Goal: Task Accomplishment & Management: Complete application form

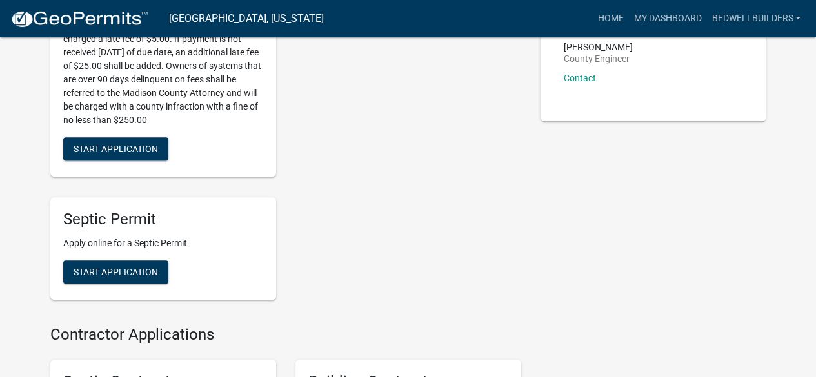
scroll to position [402, 0]
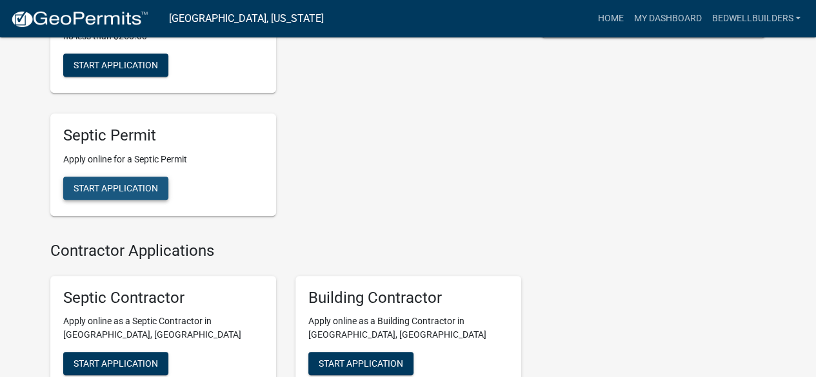
click at [160, 188] on button "Start Application" at bounding box center [115, 188] width 105 height 23
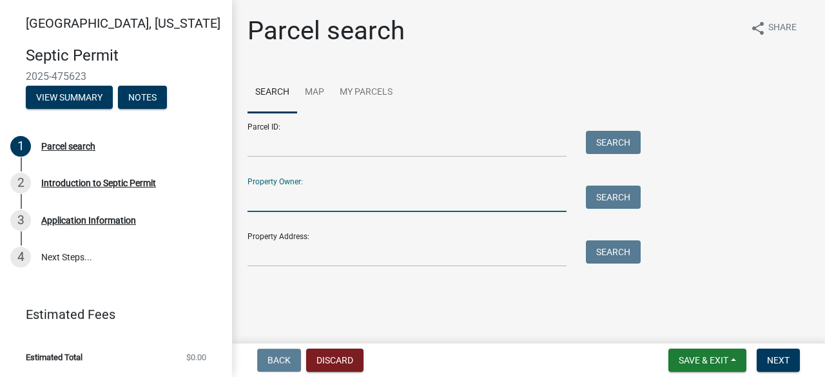
click at [349, 203] on input "Property Owner:" at bounding box center [407, 199] width 319 height 26
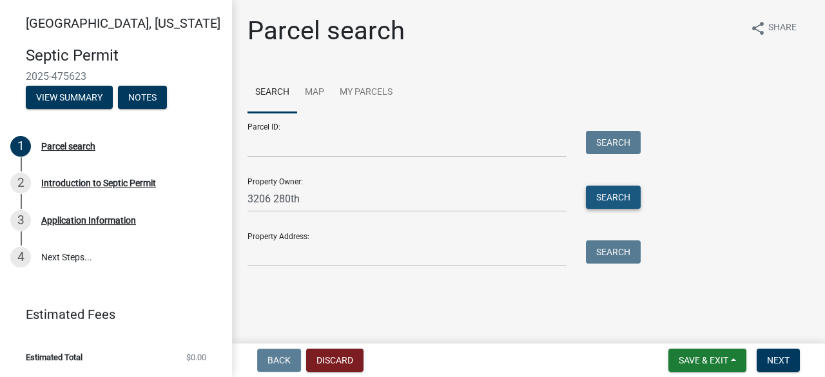
click at [605, 203] on button "Search" at bounding box center [613, 197] width 55 height 23
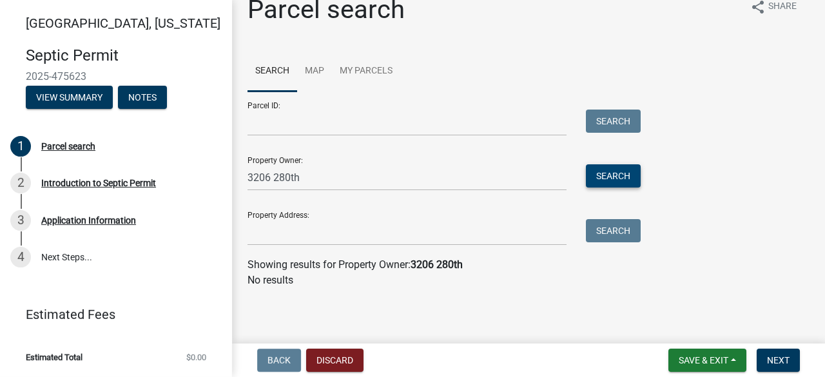
scroll to position [21, 0]
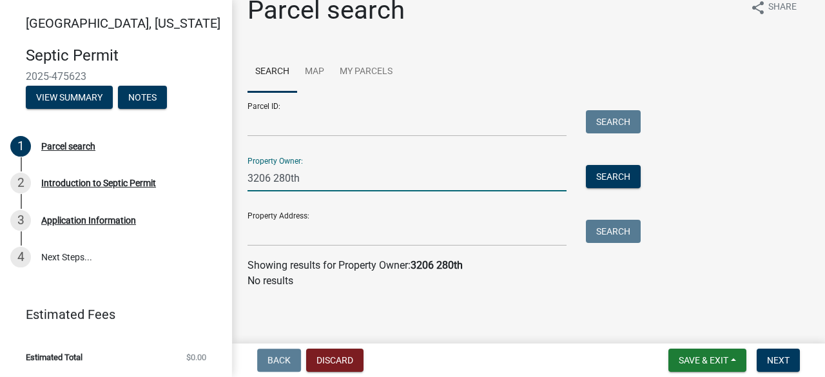
click at [375, 180] on input "3206 280th" at bounding box center [407, 178] width 319 height 26
type input "3"
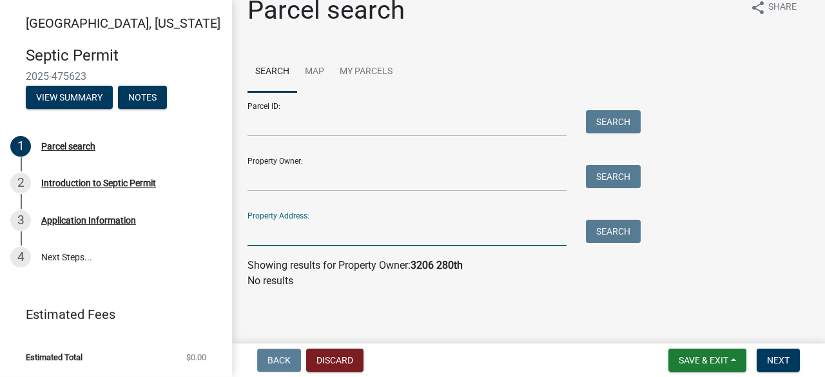
click at [369, 232] on input "Property Address:" at bounding box center [407, 233] width 319 height 26
type input "3206 280th"
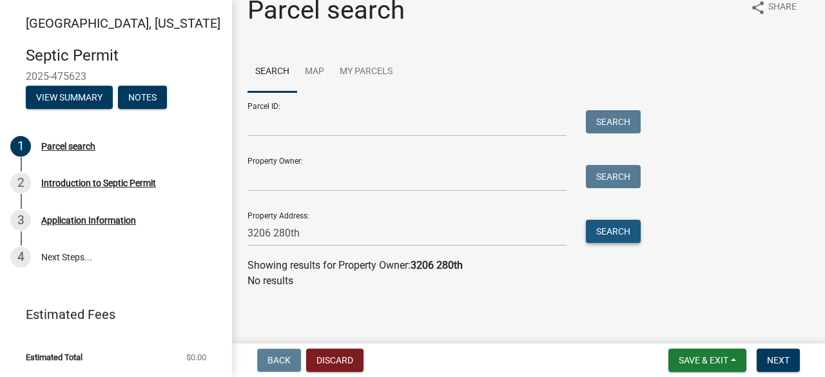
click at [627, 235] on button "Search" at bounding box center [613, 231] width 55 height 23
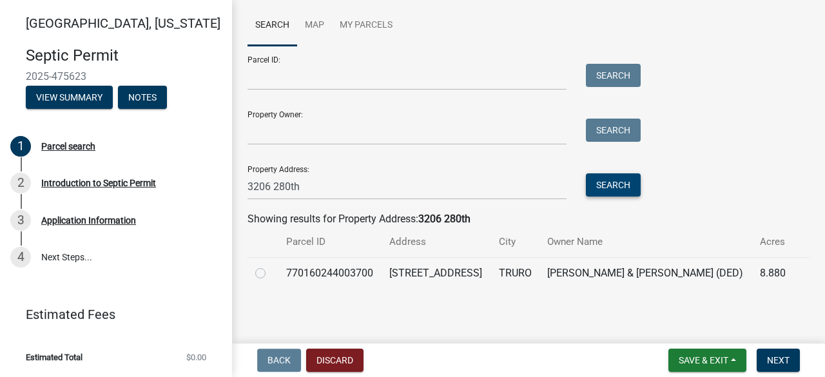
scroll to position [67, 0]
click at [271, 266] on label at bounding box center [271, 266] width 0 height 0
click at [271, 274] on input "radio" at bounding box center [275, 270] width 8 height 8
radio input "true"
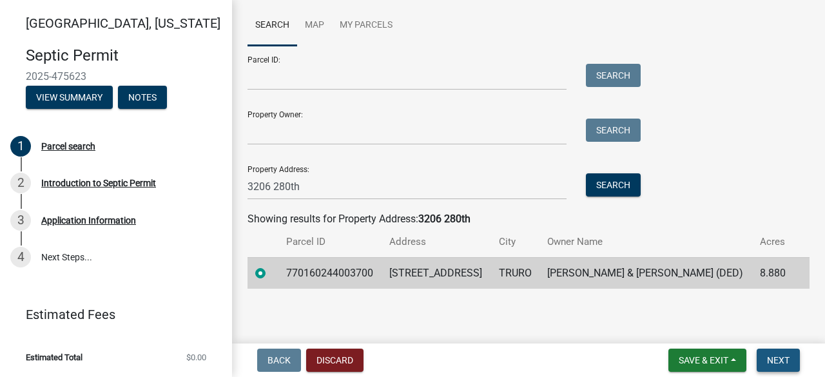
click at [783, 363] on span "Next" at bounding box center [778, 360] width 23 height 10
click at [778, 360] on span "Next" at bounding box center [778, 360] width 23 height 10
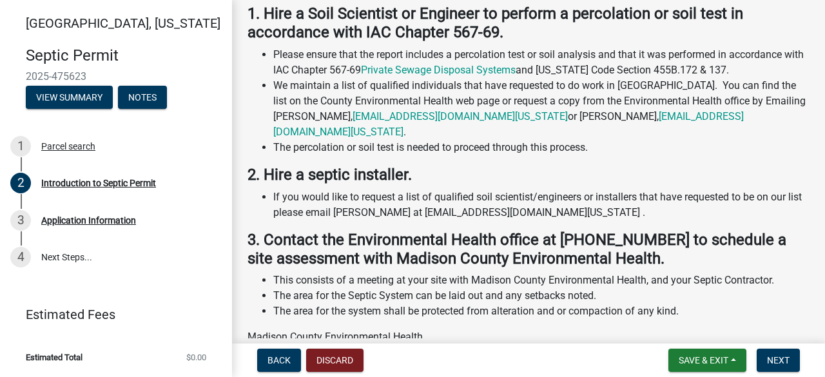
scroll to position [331, 0]
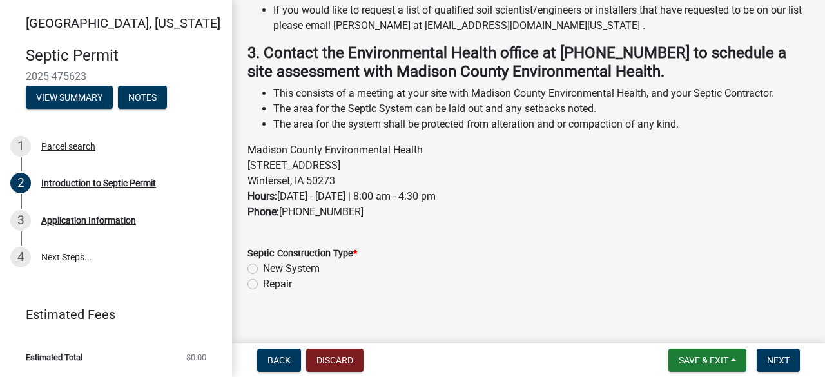
click at [263, 277] on label "Repair" at bounding box center [277, 284] width 29 height 15
click at [263, 277] on input "Repair" at bounding box center [267, 281] width 8 height 8
radio input "true"
click at [774, 360] on span "Next" at bounding box center [778, 360] width 23 height 10
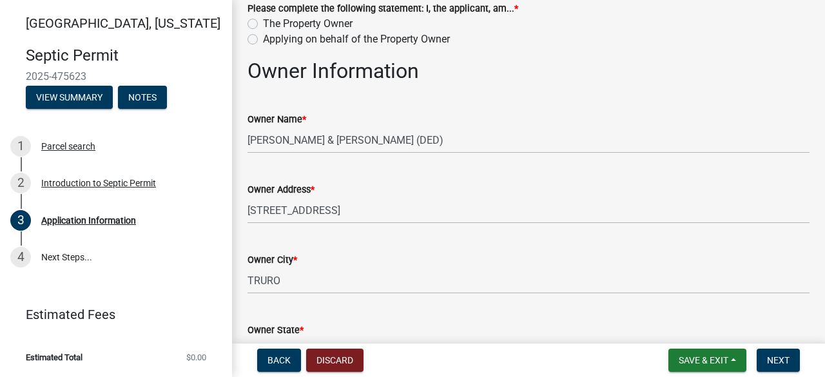
scroll to position [61, 0]
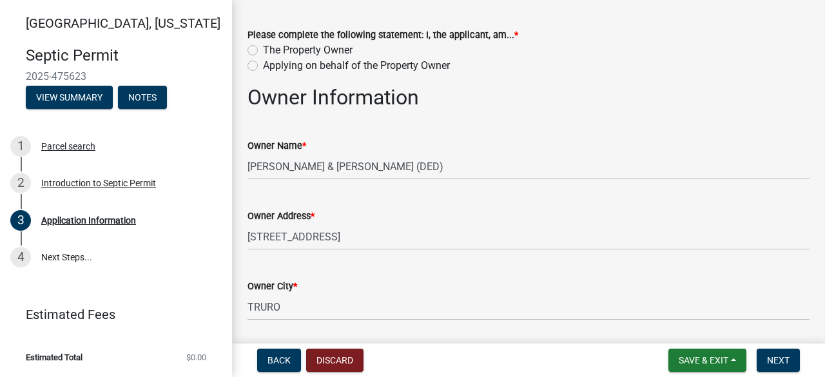
click at [263, 69] on label "Applying on behalf of the Property Owner" at bounding box center [356, 65] width 187 height 15
click at [263, 66] on input "Applying on behalf of the Property Owner" at bounding box center [267, 62] width 8 height 8
radio input "true"
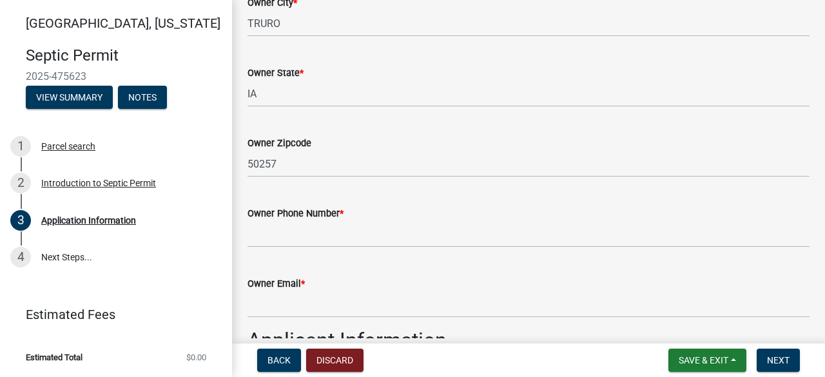
scroll to position [478, 0]
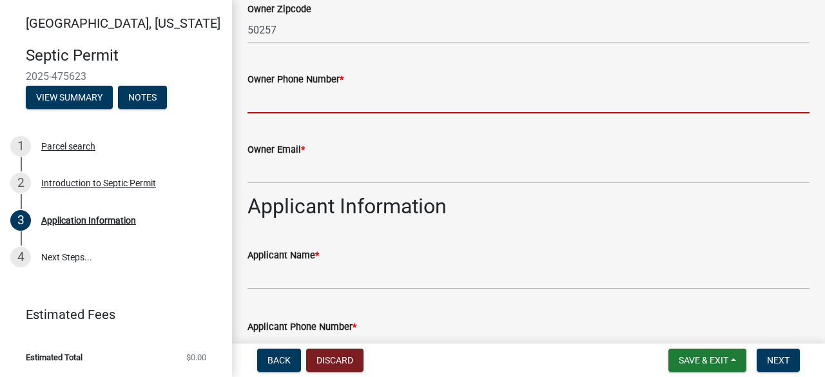
click at [398, 104] on input "Owner Phone Number *" at bounding box center [529, 100] width 562 height 26
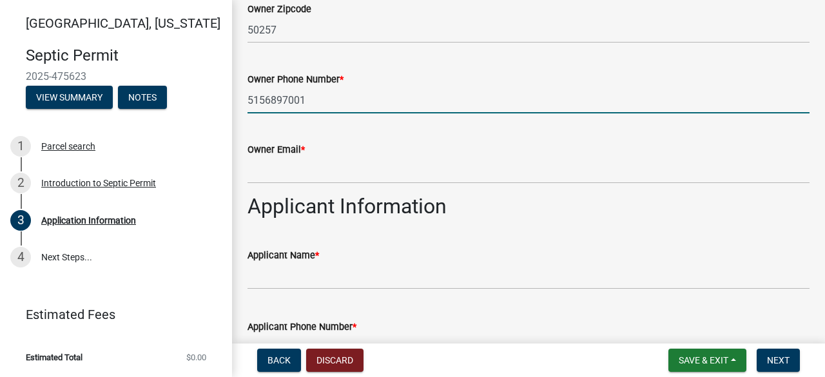
type input "5156897001"
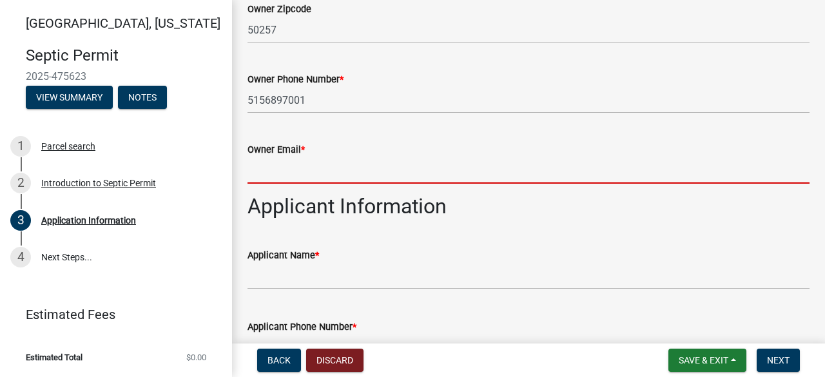
click at [313, 177] on input "Owner Email *" at bounding box center [529, 170] width 562 height 26
paste input "[PERSON_NAME][EMAIL_ADDRESS][DOMAIN_NAME]"
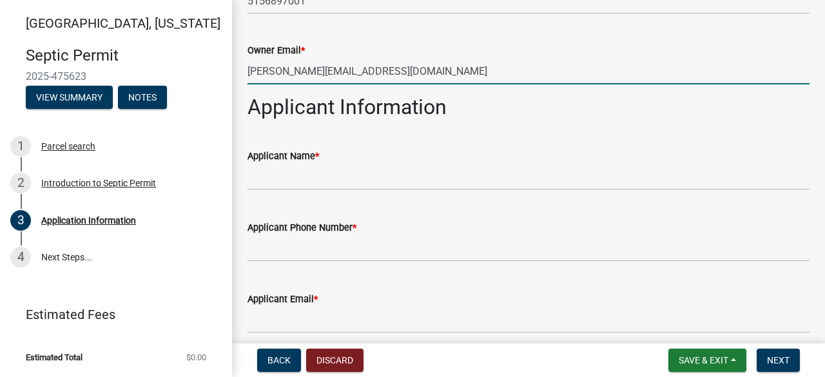
scroll to position [631, 0]
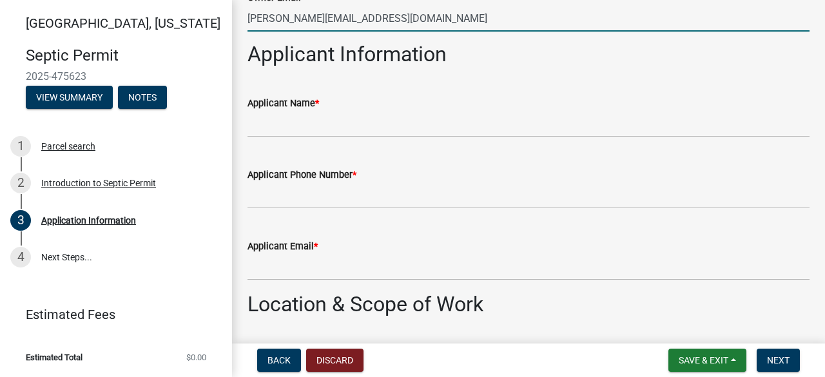
type input "[PERSON_NAME][EMAIL_ADDRESS][DOMAIN_NAME]"
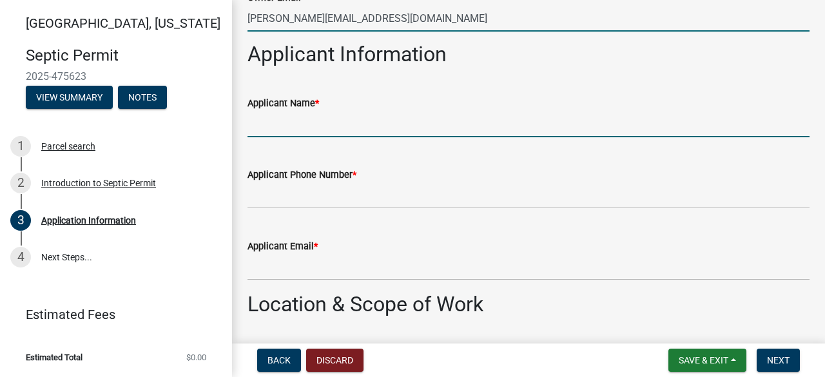
click at [372, 124] on input "Applicant Name *" at bounding box center [529, 124] width 562 height 26
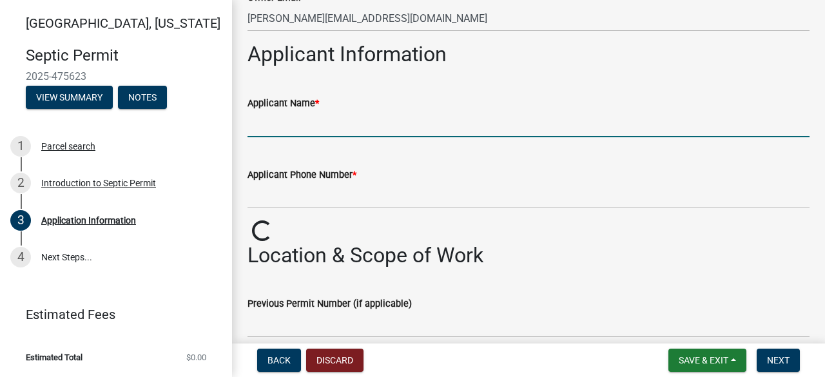
click at [372, 124] on input "Applicant Name *" at bounding box center [529, 124] width 562 height 26
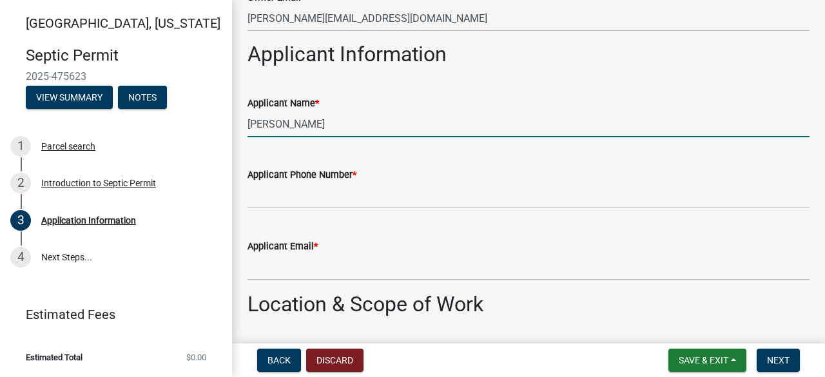
type input "[PERSON_NAME]"
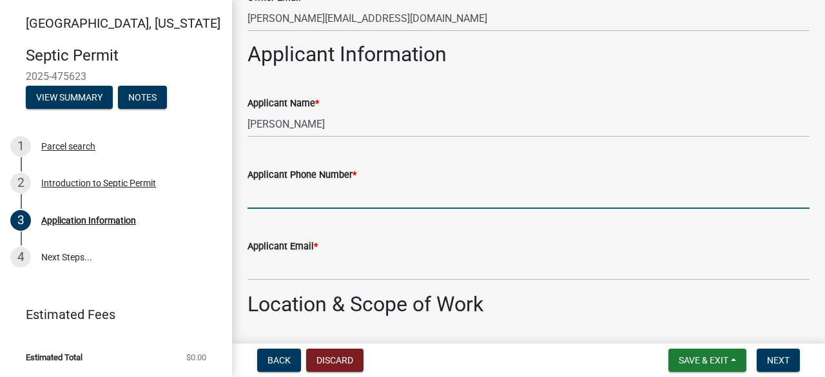
click at [369, 190] on input "Applicant Phone Number *" at bounding box center [529, 195] width 562 height 26
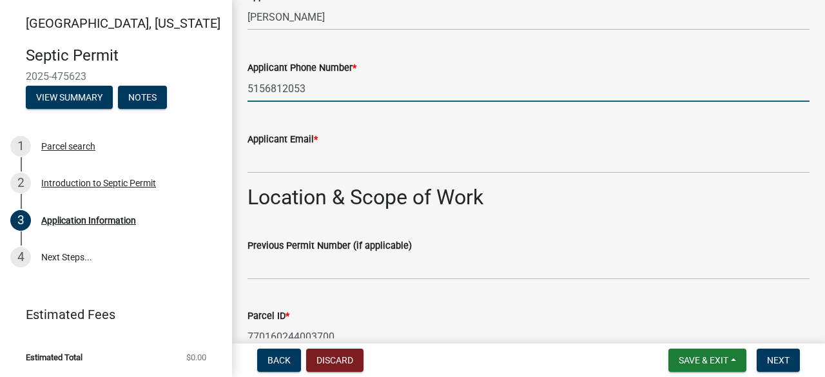
type input "5156812053"
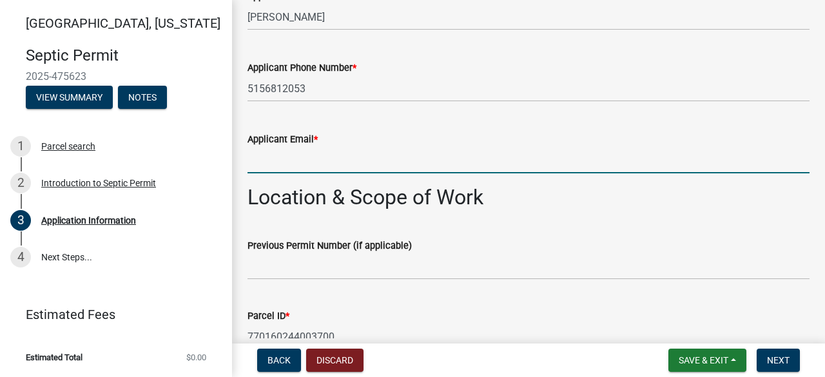
click at [391, 164] on input "Applicant Email *" at bounding box center [529, 160] width 562 height 26
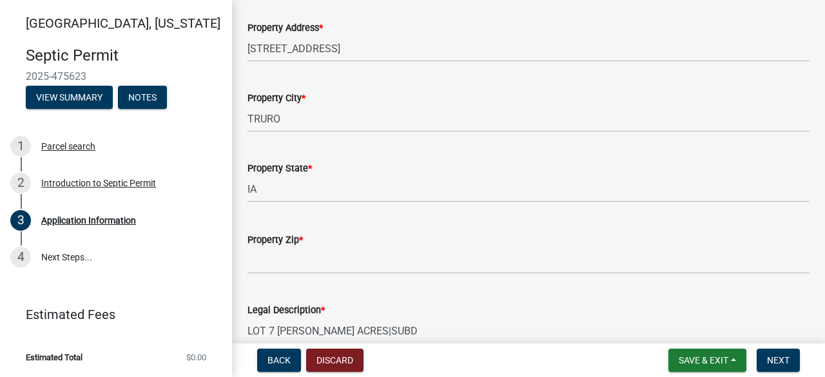
scroll to position [1202, 0]
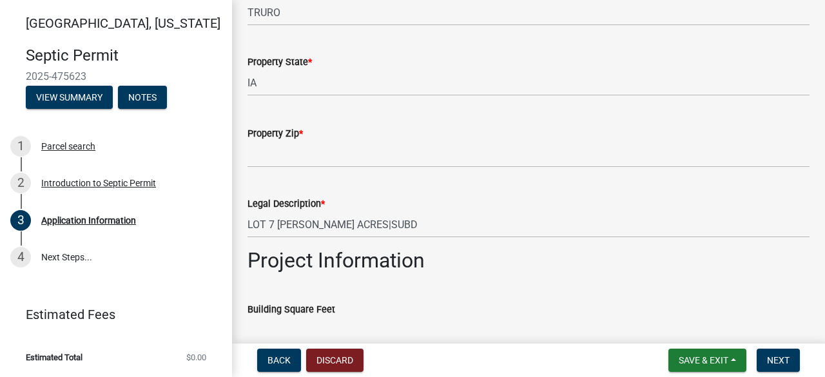
type input "[EMAIL_ADDRESS][DOMAIN_NAME]"
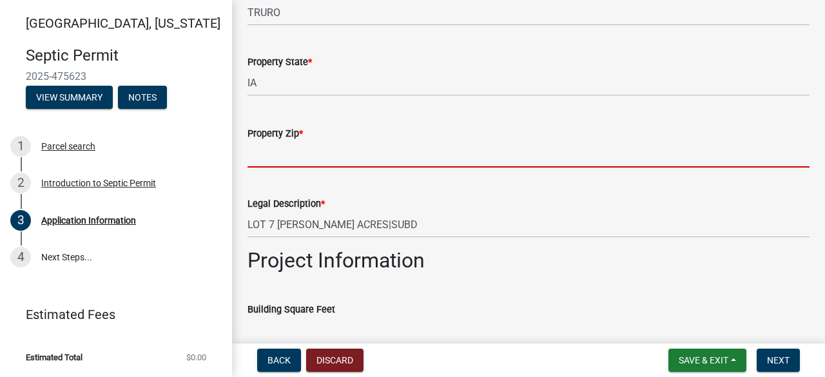
click at [456, 157] on input "Property Zip *" at bounding box center [529, 154] width 562 height 26
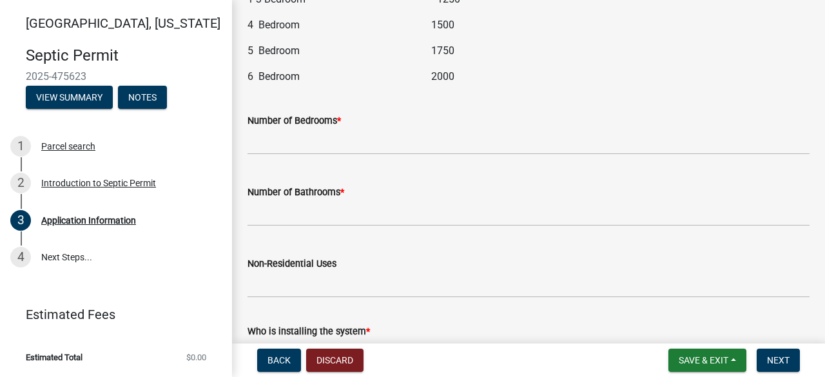
scroll to position [1632, 0]
type input "50257"
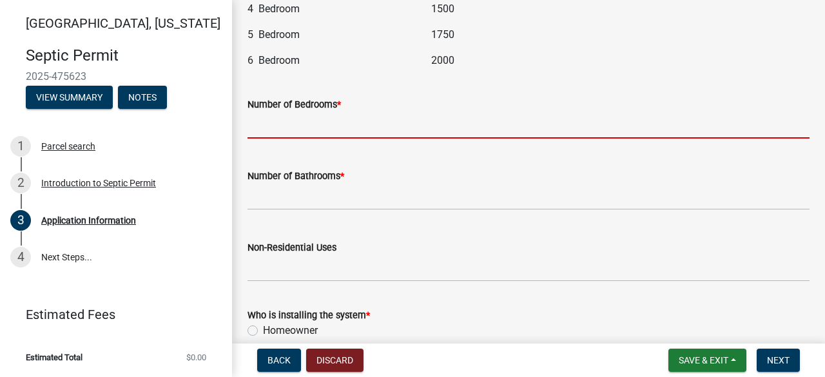
scroll to position [1617, 0]
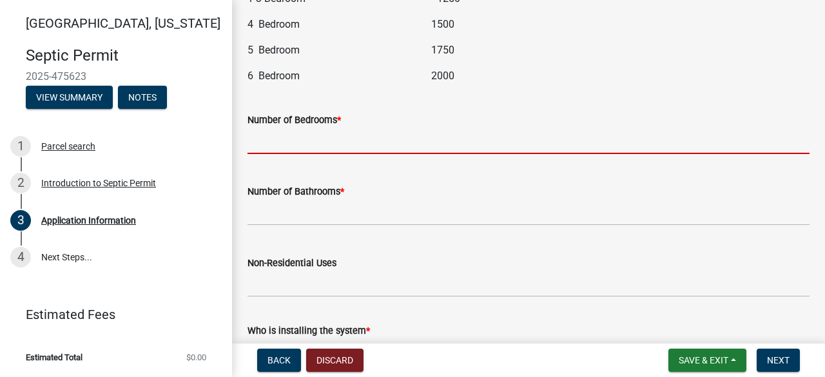
click at [511, 143] on input "text" at bounding box center [529, 141] width 562 height 26
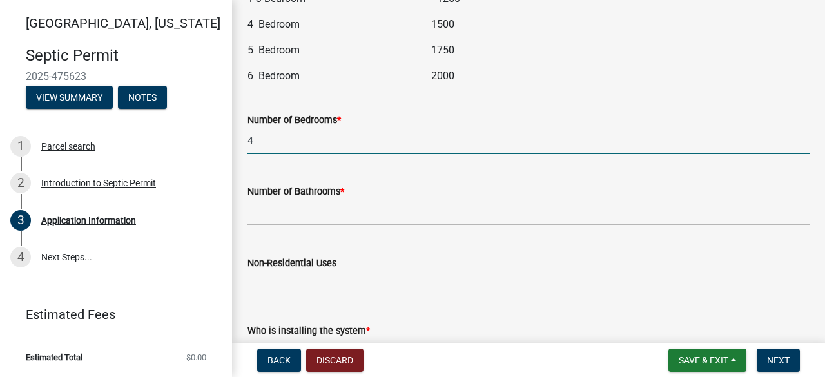
type input "4"
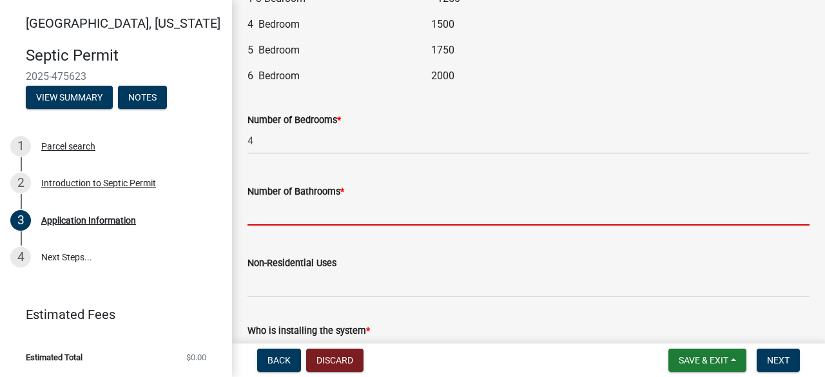
click at [469, 204] on input "text" at bounding box center [529, 212] width 562 height 26
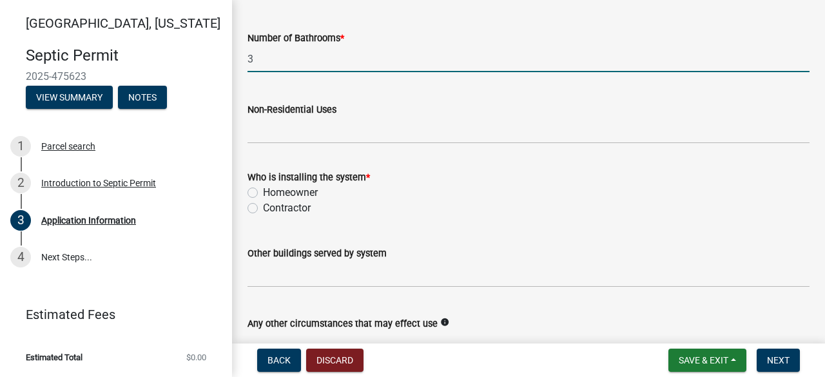
scroll to position [1790, 0]
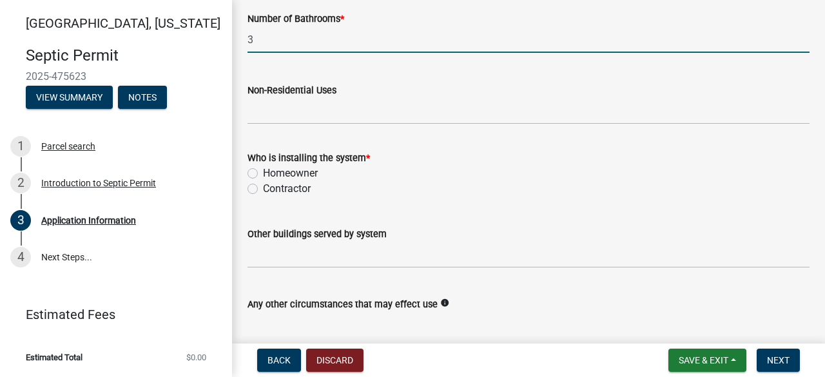
type input "3"
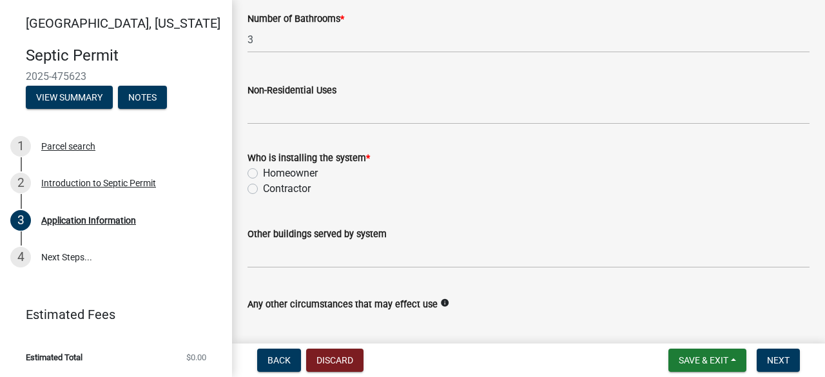
click at [263, 189] on label "Contractor" at bounding box center [287, 188] width 48 height 15
click at [263, 189] on input "Contractor" at bounding box center [267, 185] width 8 height 8
radio input "true"
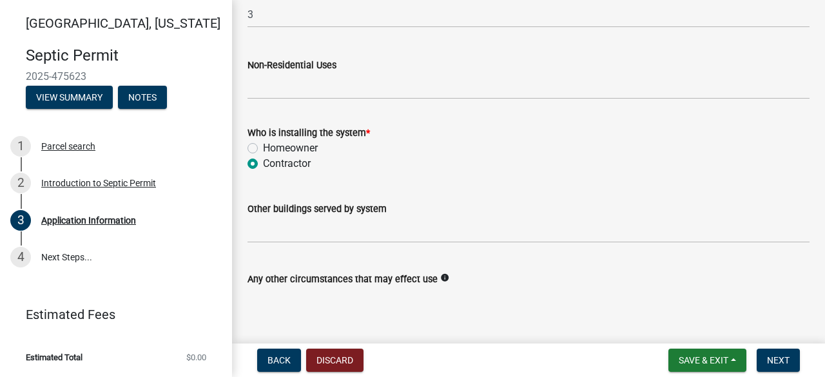
scroll to position [1884, 0]
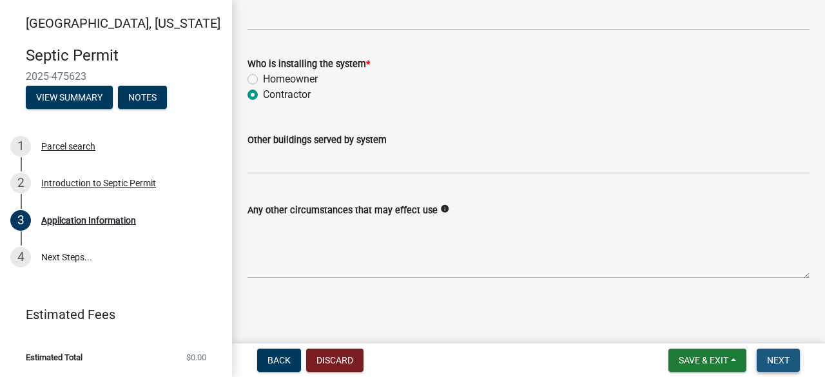
click at [784, 364] on span "Next" at bounding box center [778, 360] width 23 height 10
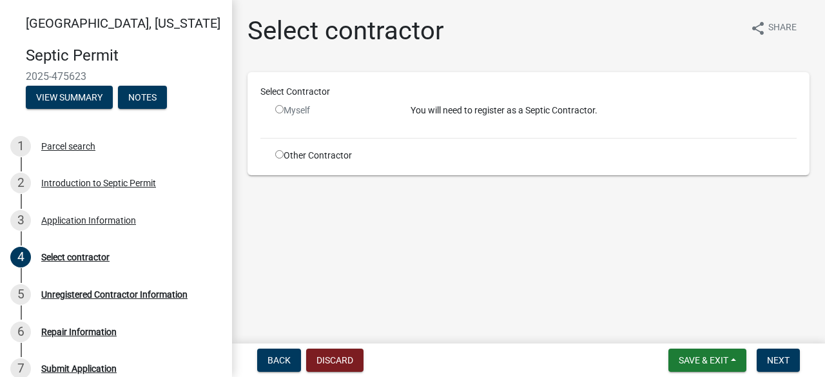
click at [279, 155] on input "radio" at bounding box center [279, 154] width 8 height 8
radio input "true"
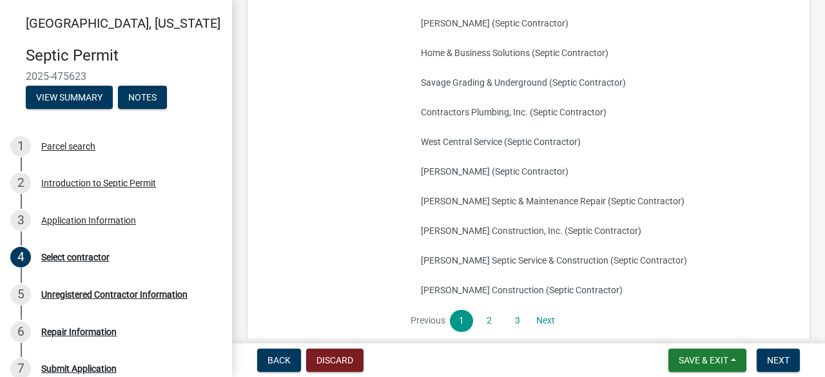
scroll to position [220, 0]
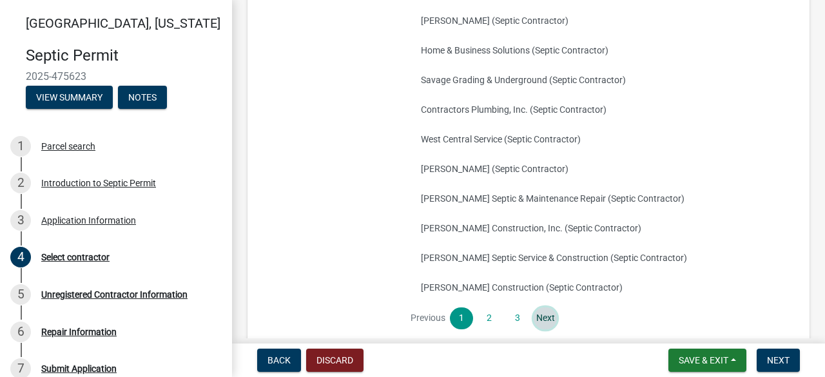
click at [545, 322] on link "Next" at bounding box center [545, 319] width 23 height 22
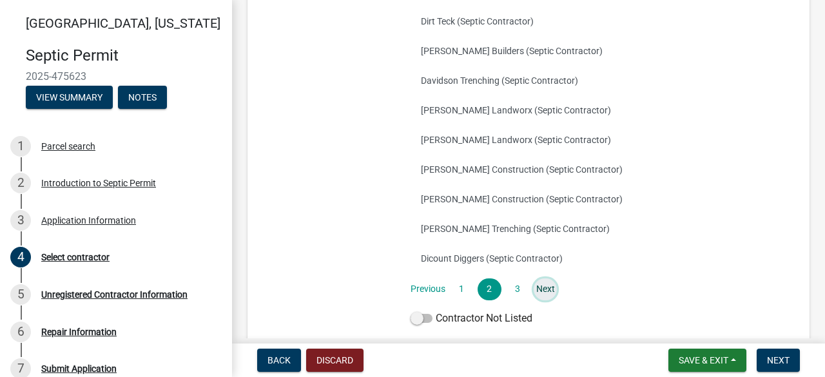
scroll to position [249, 0]
click at [543, 291] on link "Next" at bounding box center [545, 289] width 23 height 22
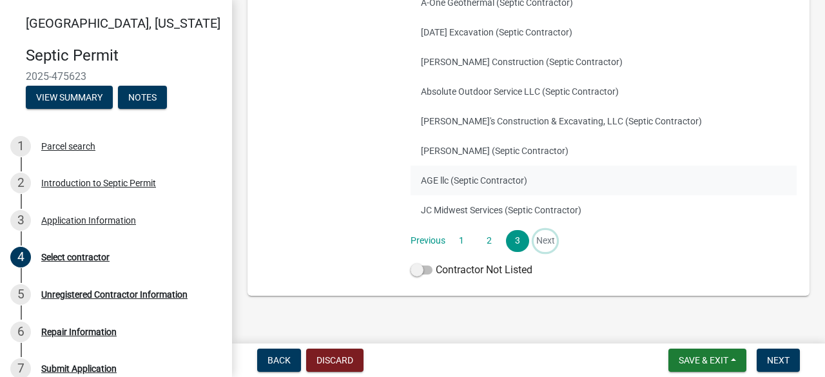
scroll to position [297, 0]
click at [540, 243] on li "Next" at bounding box center [545, 241] width 23 height 22
click at [463, 243] on link "1" at bounding box center [461, 241] width 23 height 22
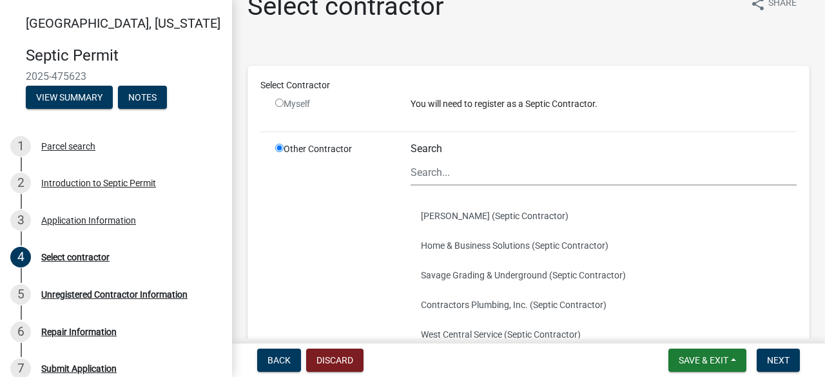
scroll to position [24, 0]
click at [435, 173] on input "Search" at bounding box center [604, 173] width 386 height 26
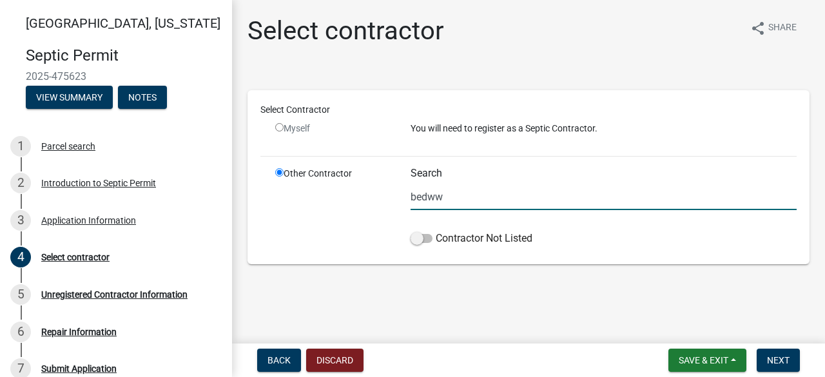
scroll to position [0, 0]
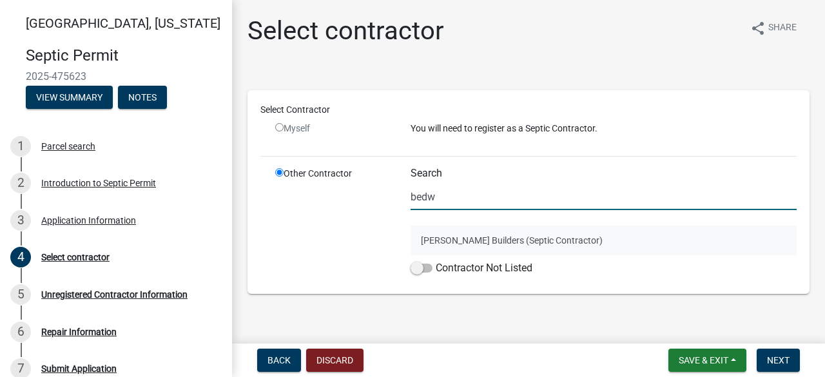
type input "bedw"
click at [451, 239] on button "[PERSON_NAME] Builders (Septic Contractor)" at bounding box center [604, 241] width 386 height 30
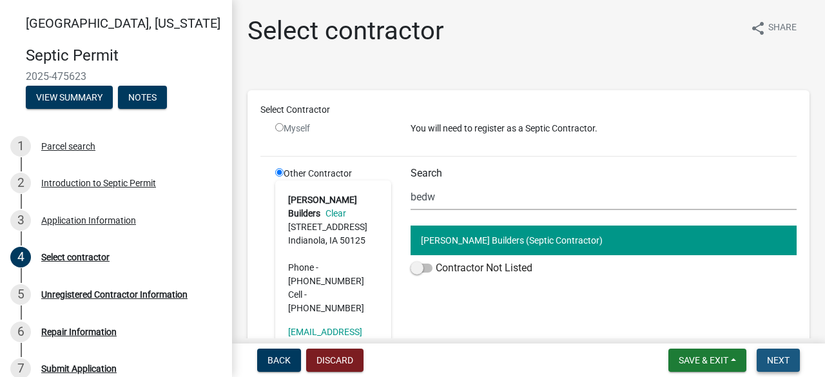
click at [782, 362] on span "Next" at bounding box center [778, 360] width 23 height 10
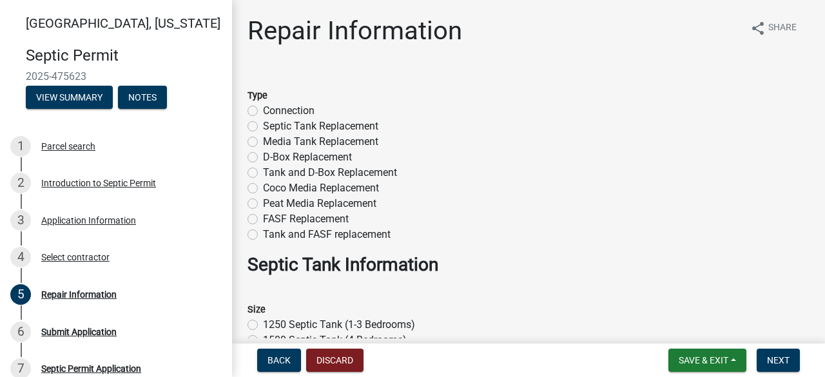
click at [263, 124] on label "Septic Tank Replacement" at bounding box center [320, 126] width 115 height 15
click at [263, 124] on input "Septic Tank Replacement" at bounding box center [267, 123] width 8 height 8
radio input "true"
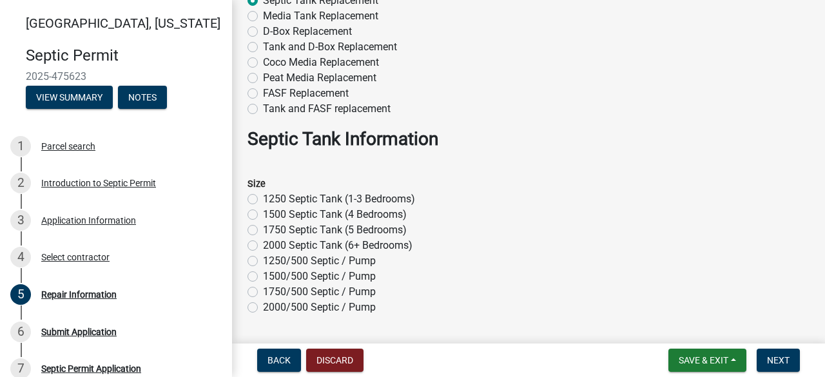
scroll to position [144, 0]
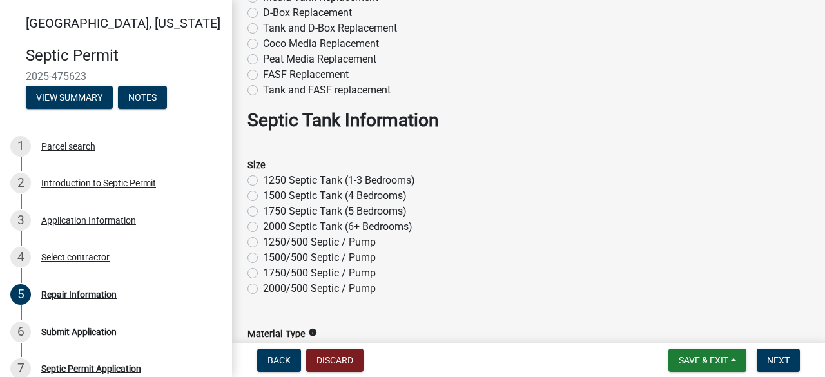
click at [263, 195] on label "1500 Septic Tank (4 Bedrooms)" at bounding box center [335, 195] width 144 height 15
click at [263, 195] on input "1500 Septic Tank (4 Bedrooms)" at bounding box center [267, 192] width 8 height 8
radio input "true"
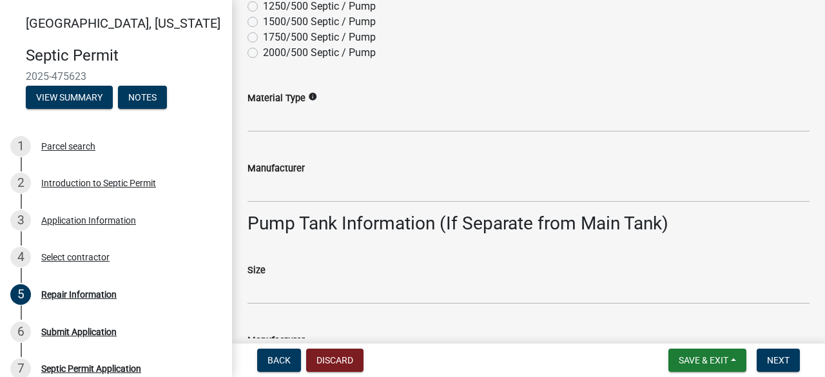
scroll to position [649, 0]
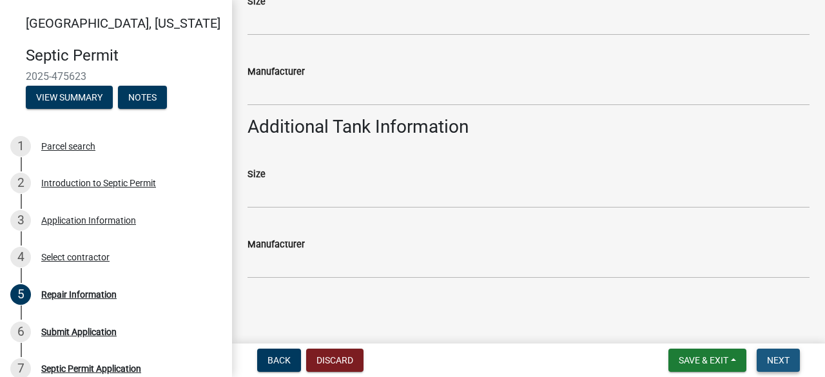
click at [785, 362] on span "Next" at bounding box center [778, 360] width 23 height 10
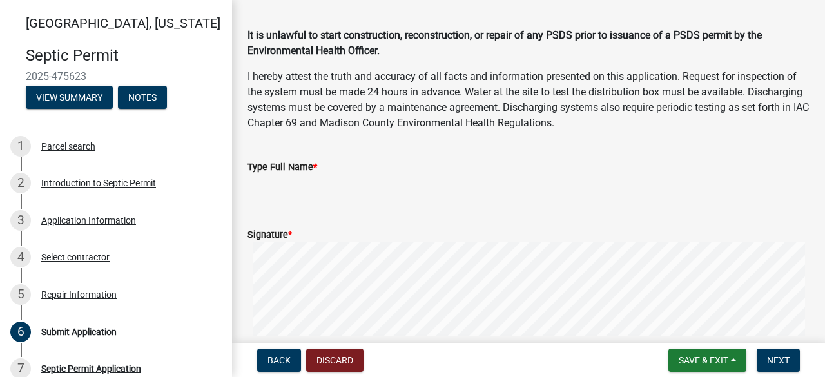
scroll to position [45, 0]
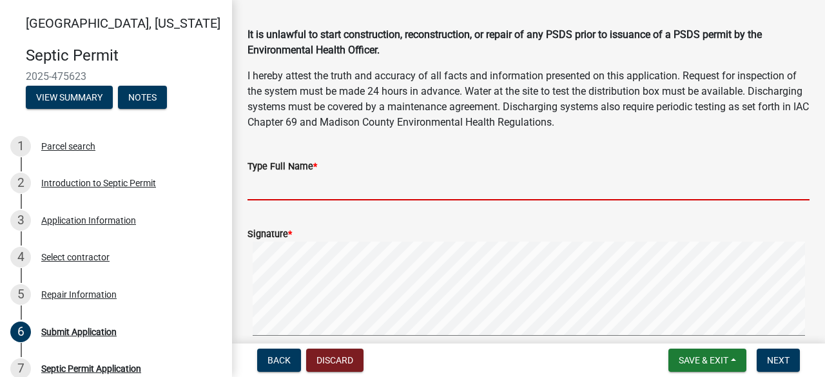
click at [369, 184] on input "Type Full Name *" at bounding box center [529, 187] width 562 height 26
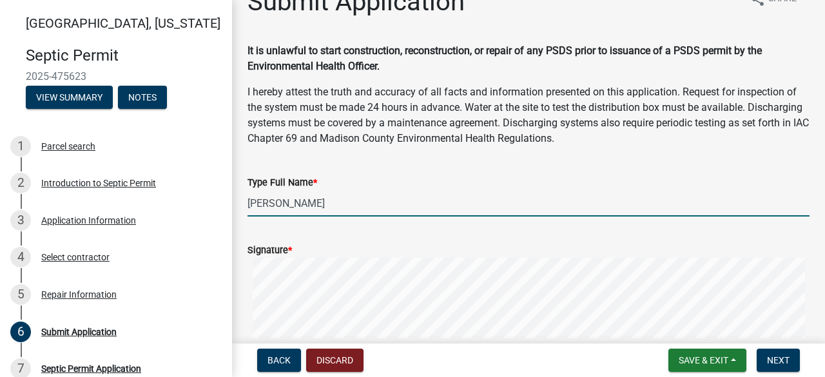
scroll to position [153, 0]
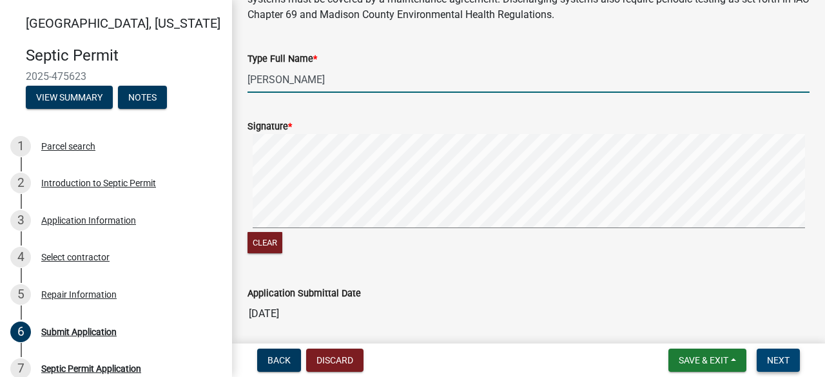
type input "[PERSON_NAME]"
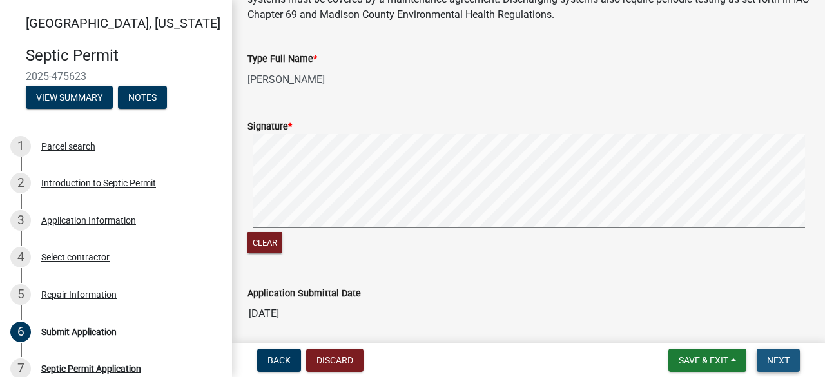
click at [789, 358] on span "Next" at bounding box center [778, 360] width 23 height 10
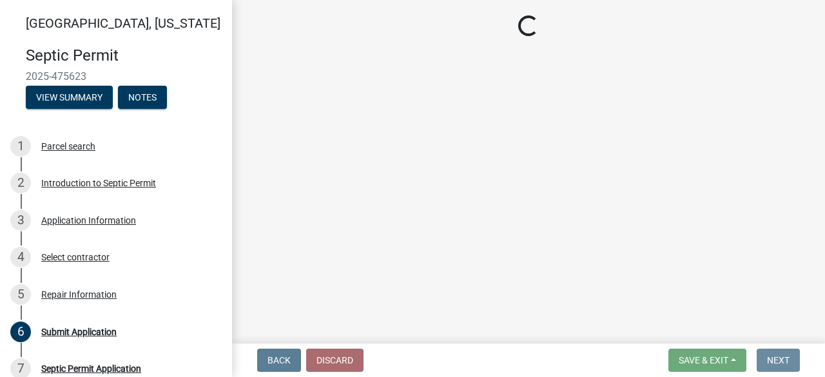
scroll to position [0, 0]
